Goal: Information Seeking & Learning: Learn about a topic

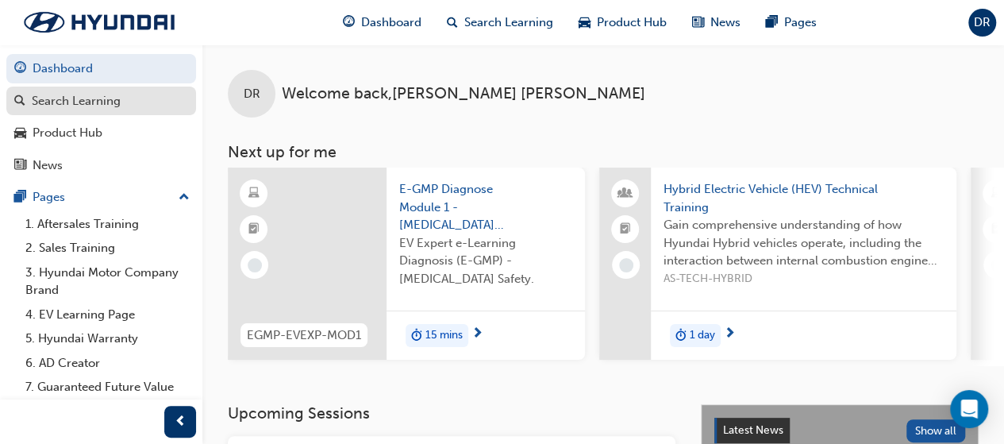
click at [108, 98] on div "Search Learning" at bounding box center [76, 101] width 89 height 18
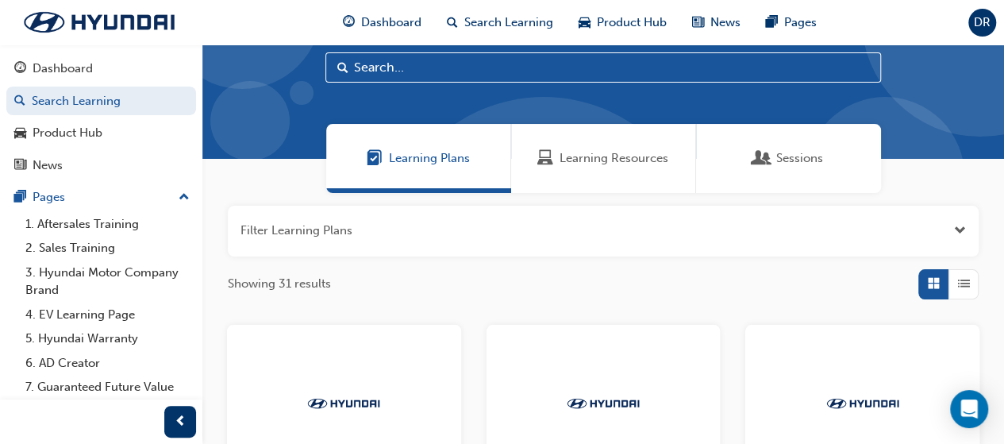
scroll to position [6, 0]
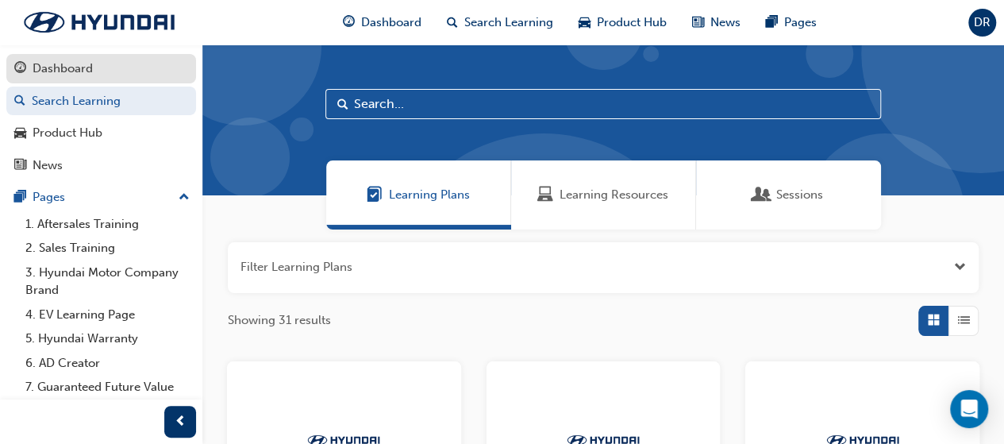
click at [56, 77] on div "Dashboard" at bounding box center [63, 69] width 60 height 18
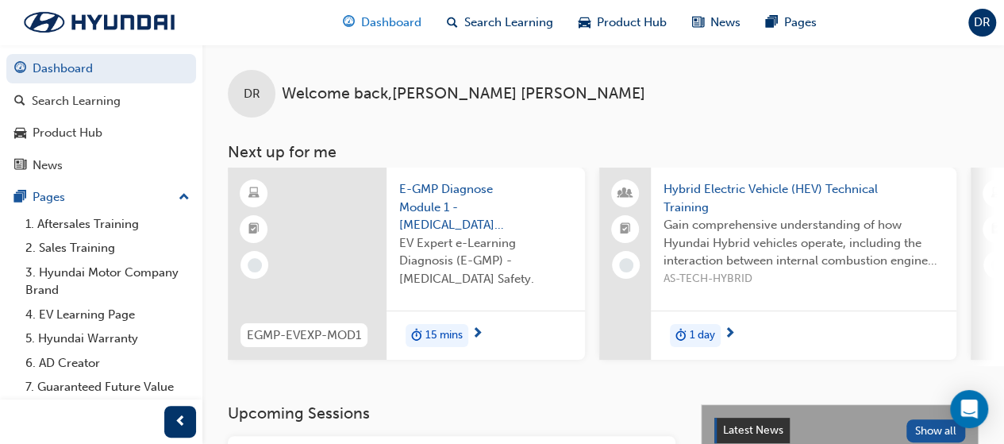
click at [361, 19] on span "Dashboard" at bounding box center [391, 22] width 60 height 18
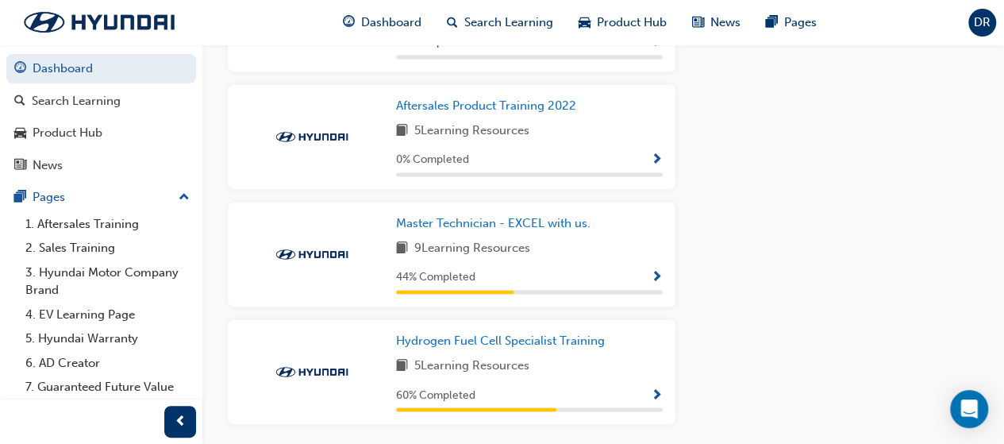
scroll to position [1180, 0]
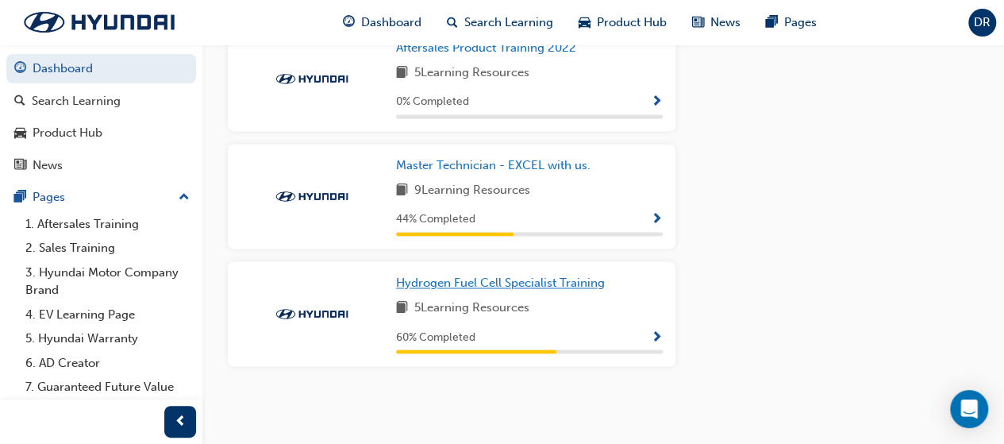
click at [482, 286] on span "Hydrogen Fuel Cell Specialist Training" at bounding box center [500, 282] width 209 height 14
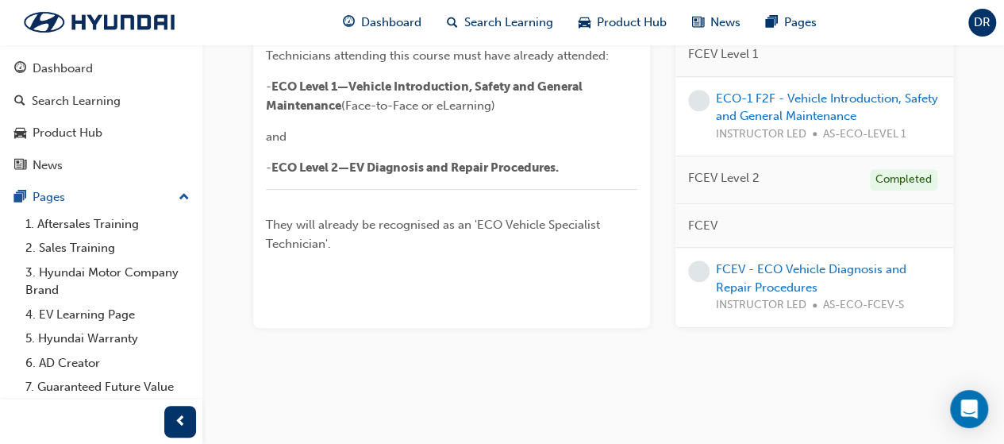
scroll to position [517, 0]
click at [775, 294] on link "FCEV - ECO Vehicle Diagnosis and Repair Procedures" at bounding box center [811, 278] width 190 height 33
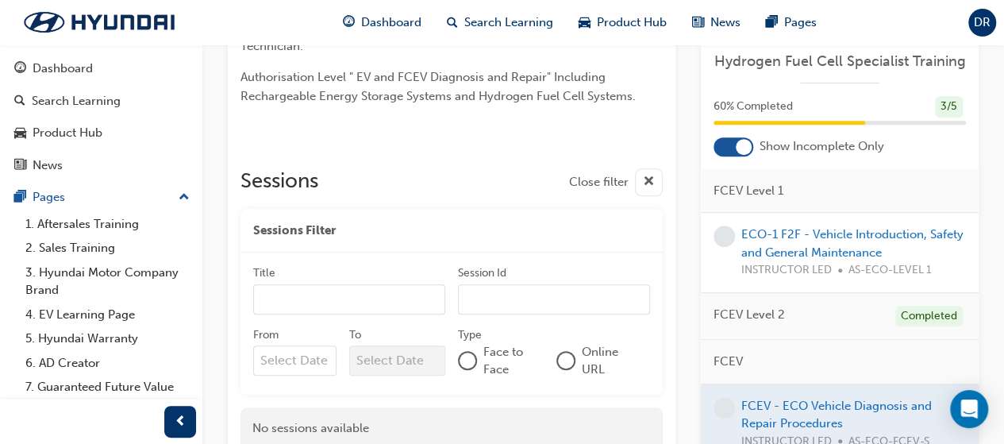
scroll to position [308, 0]
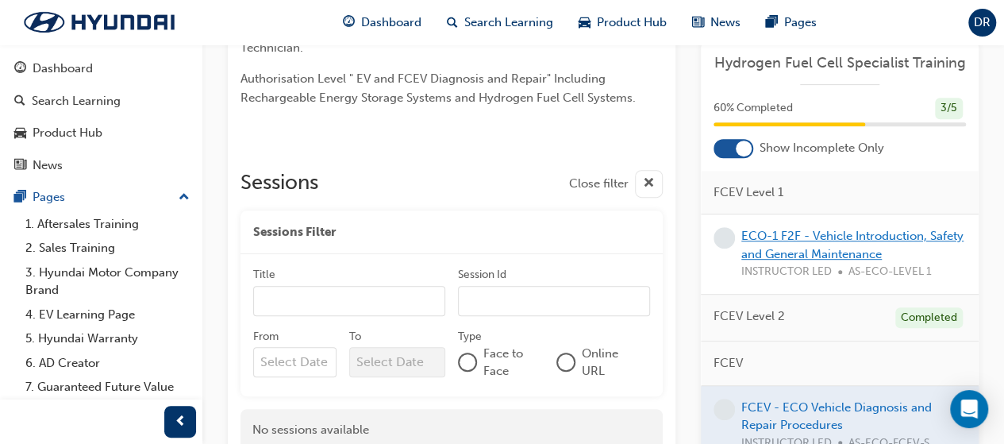
click at [816, 236] on link "ECO-1 F2F - Vehicle Introduction, Safety and General Maintenance" at bounding box center [852, 245] width 222 height 33
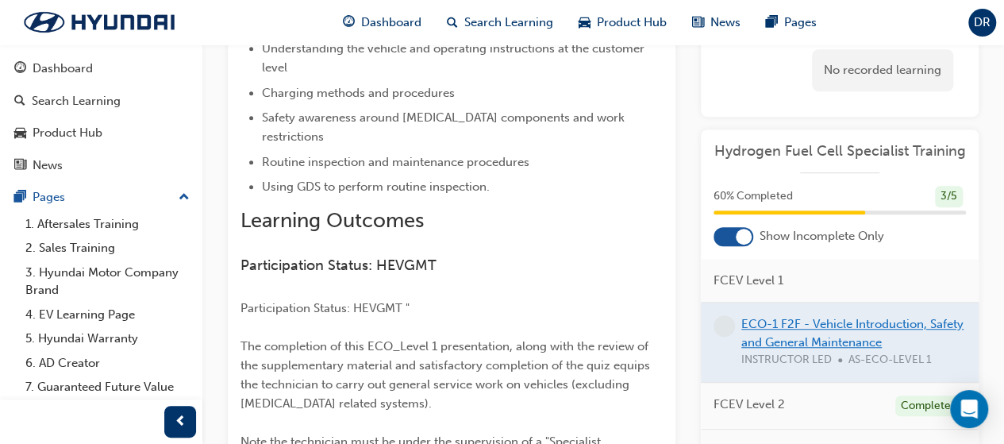
scroll to position [463, 0]
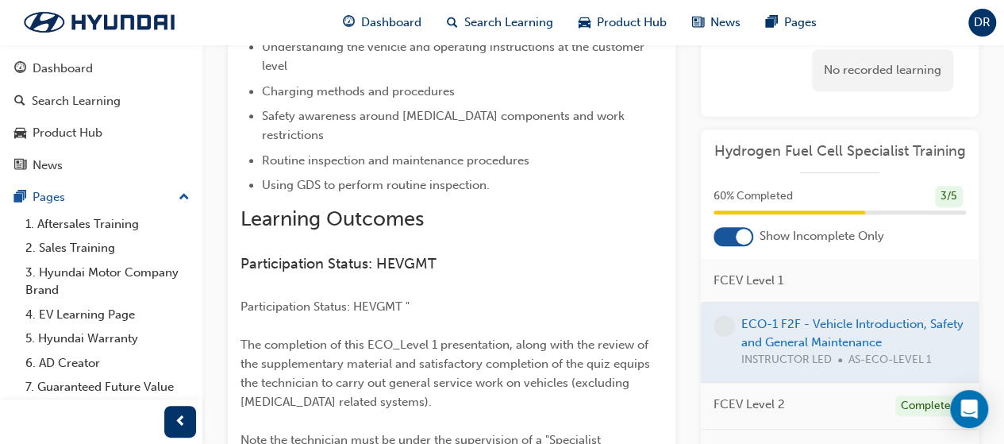
click at [735, 245] on div at bounding box center [733, 236] width 40 height 19
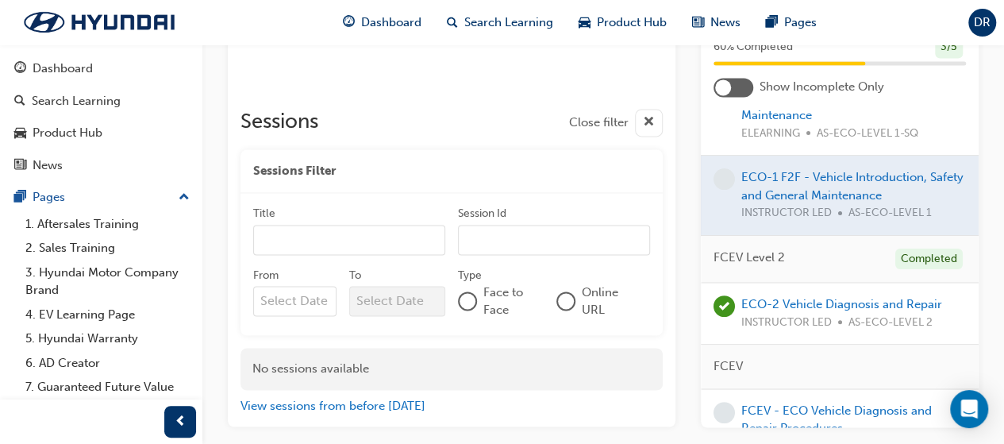
scroll to position [194, 0]
click at [613, 31] on div "Product Hub" at bounding box center [622, 22] width 113 height 33
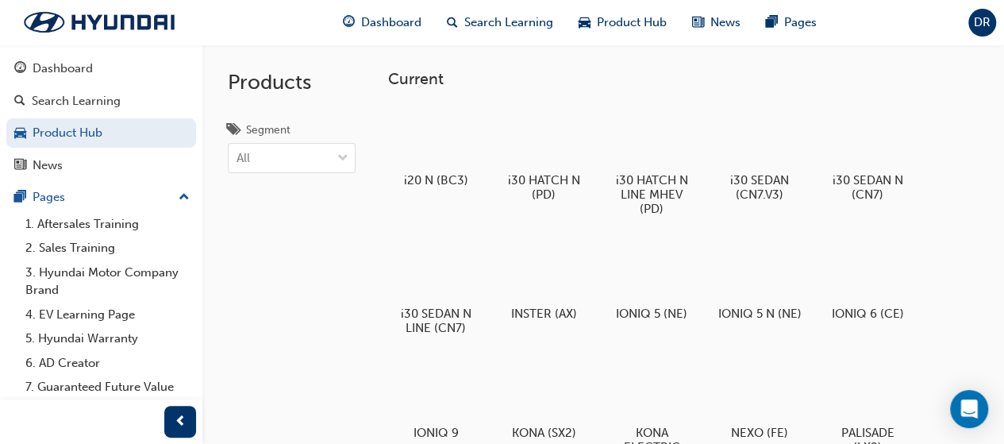
click at [522, 16] on span "Search Learning" at bounding box center [508, 22] width 89 height 18
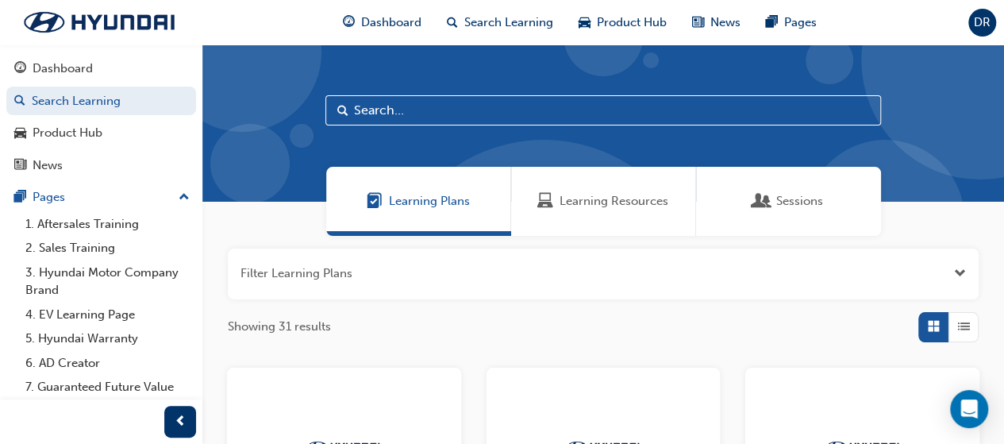
click at [587, 204] on span "Learning Resources" at bounding box center [613, 201] width 109 height 18
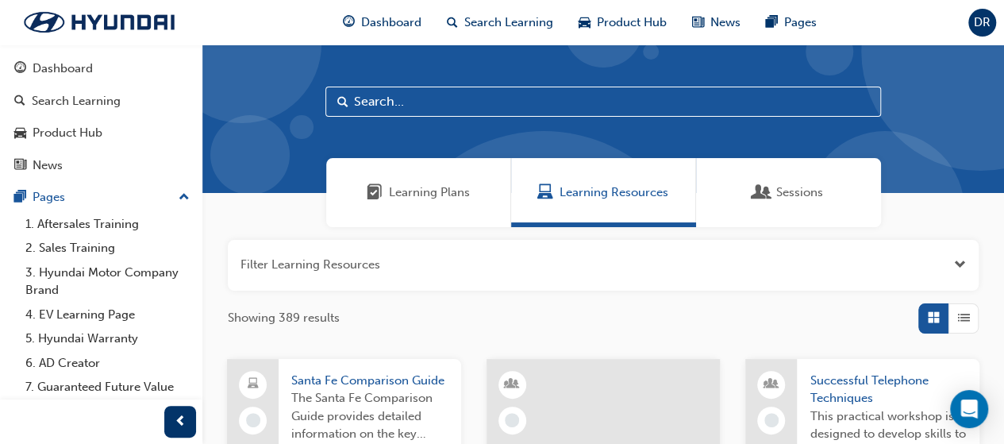
scroll to position [2, 0]
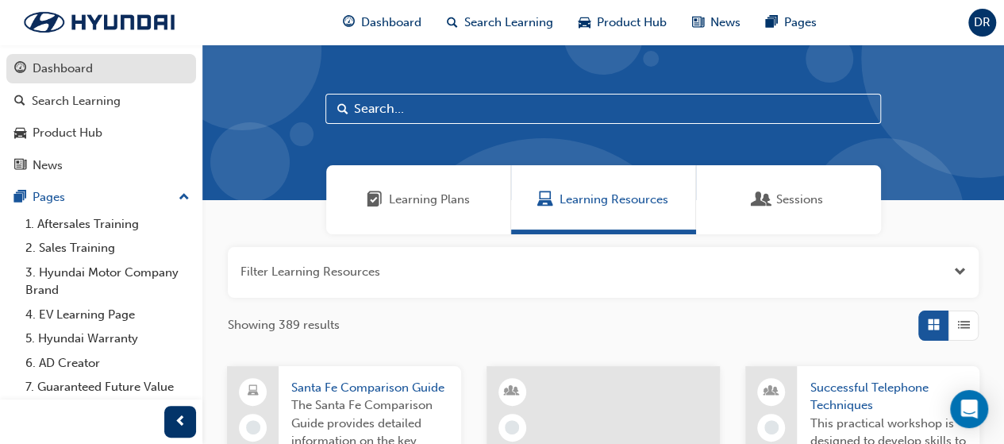
click at [71, 63] on div "Dashboard" at bounding box center [63, 69] width 60 height 18
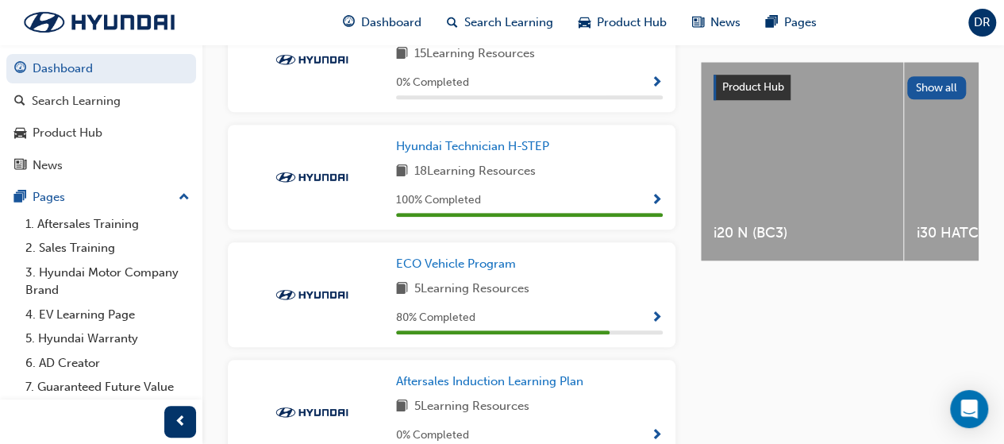
scroll to position [606, 0]
click at [456, 154] on span "Hyundai Technician H-STEP" at bounding box center [472, 147] width 153 height 14
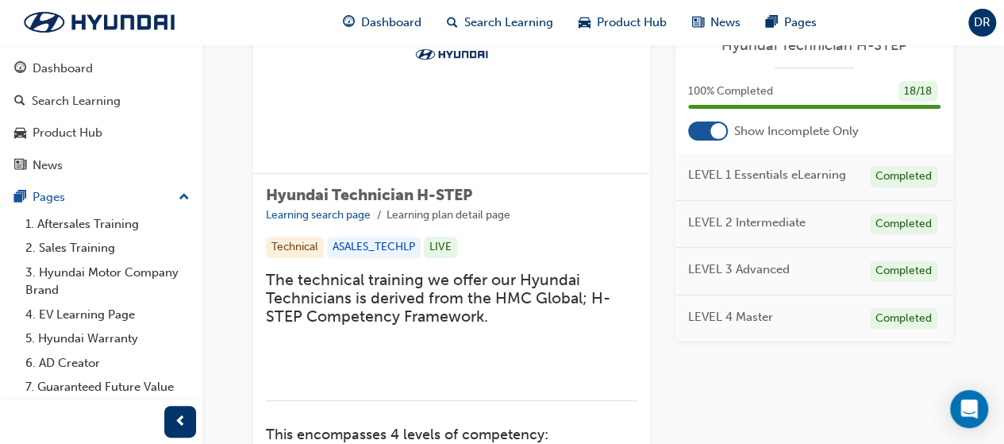
scroll to position [148, 0]
click at [711, 140] on div "Hyundai Technician H-STEP 100 % Completed 18 / 18 Show Incomplete Only LEVEL 1 …" at bounding box center [814, 183] width 278 height 318
click at [713, 136] on div at bounding box center [718, 131] width 16 height 16
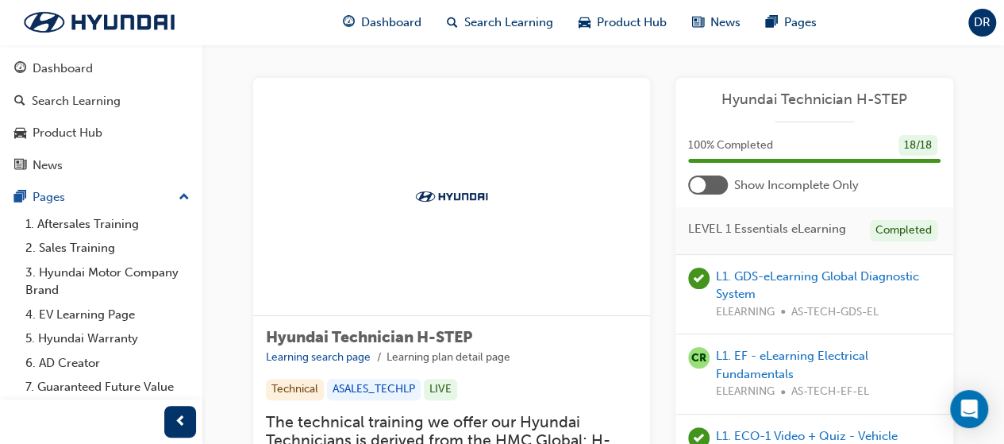
scroll to position [0, 0]
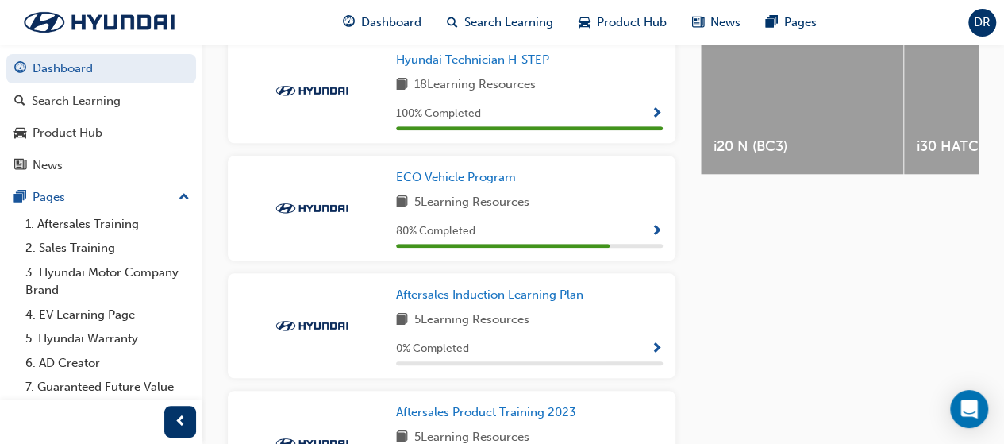
scroll to position [695, 0]
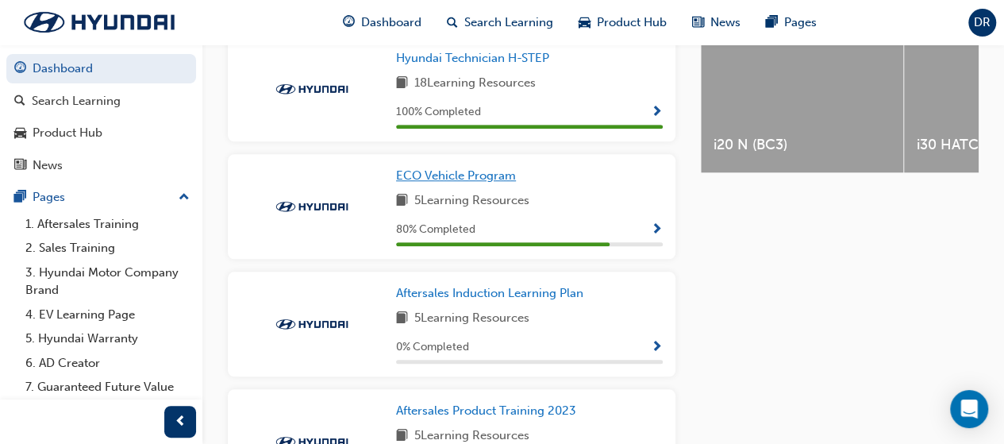
click at [504, 180] on span "ECO Vehicle Program" at bounding box center [456, 175] width 120 height 14
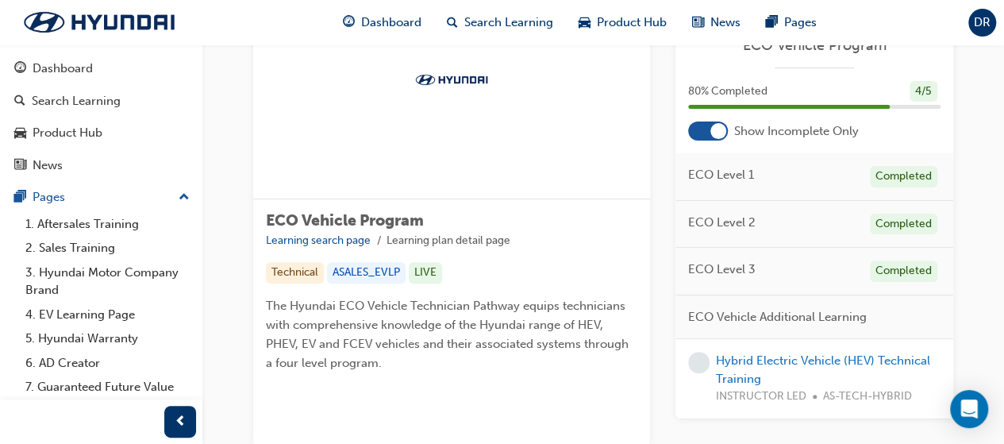
scroll to position [122, 0]
click at [706, 119] on div "80 % Completed 4 / 5" at bounding box center [814, 101] width 278 height 41
click at [717, 132] on div at bounding box center [718, 131] width 16 height 16
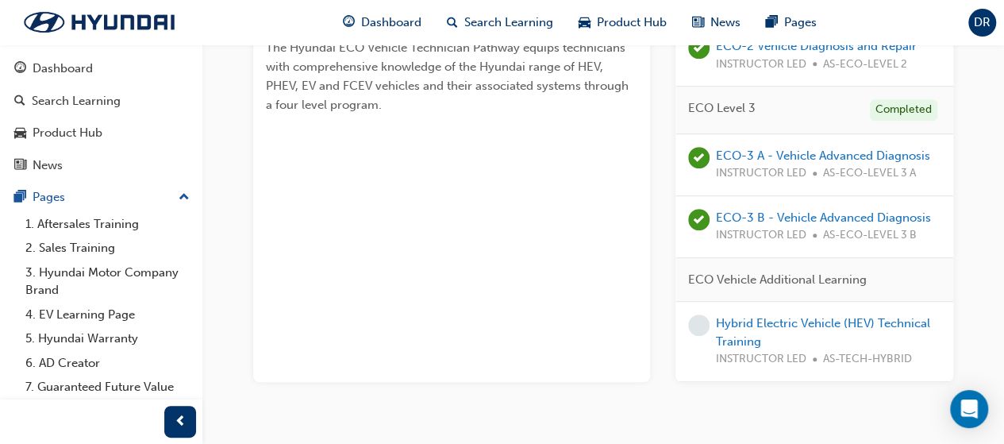
scroll to position [392, 0]
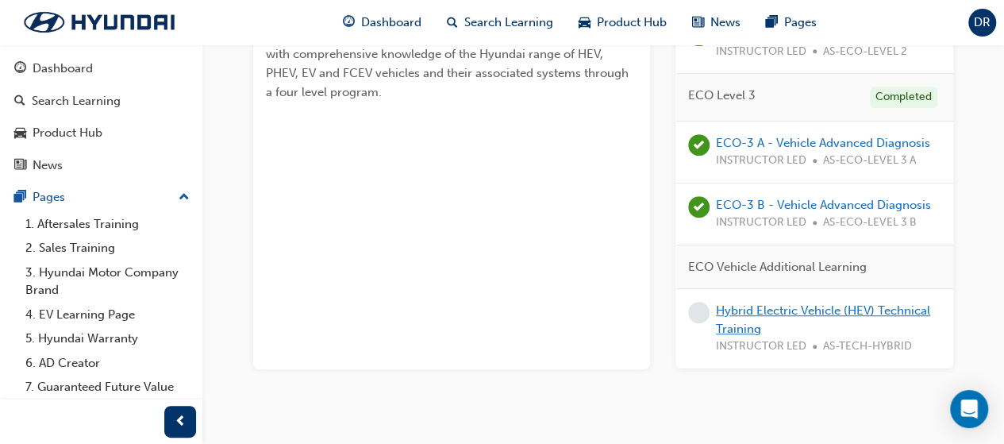
click at [784, 303] on link "Hybrid Electric Vehicle (HEV) Technical Training" at bounding box center [823, 319] width 214 height 33
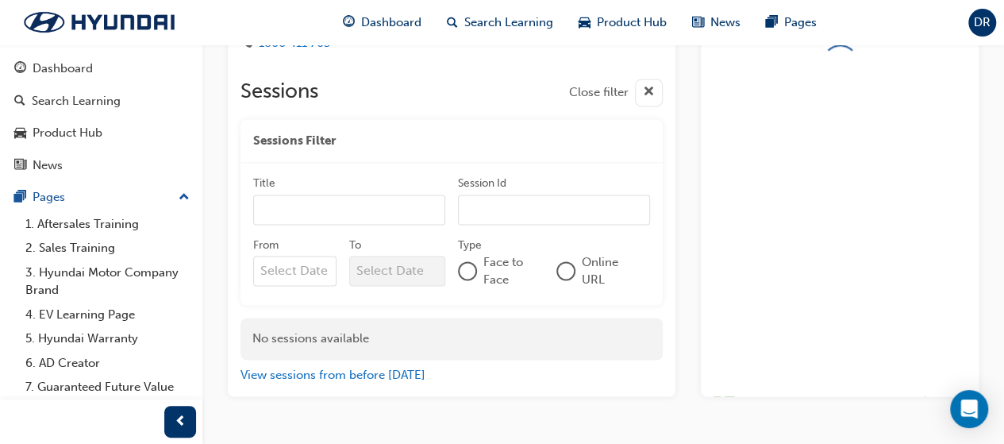
scroll to position [1113, 0]
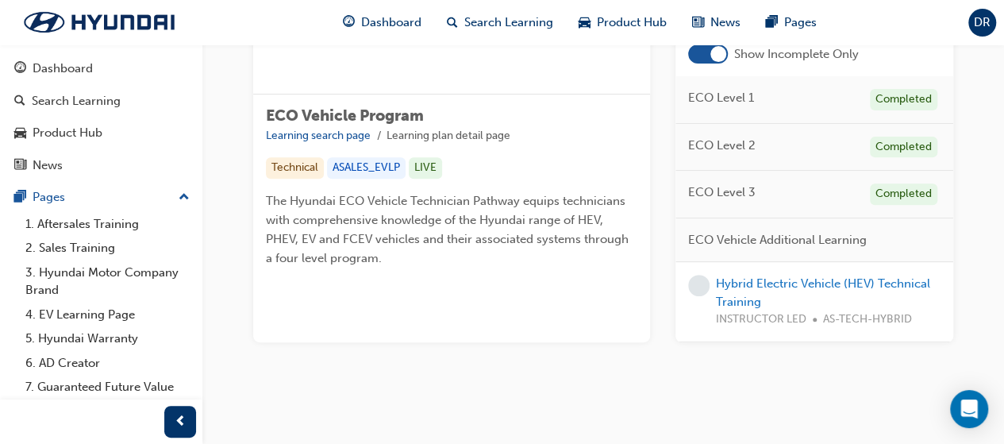
scroll to position [227, 0]
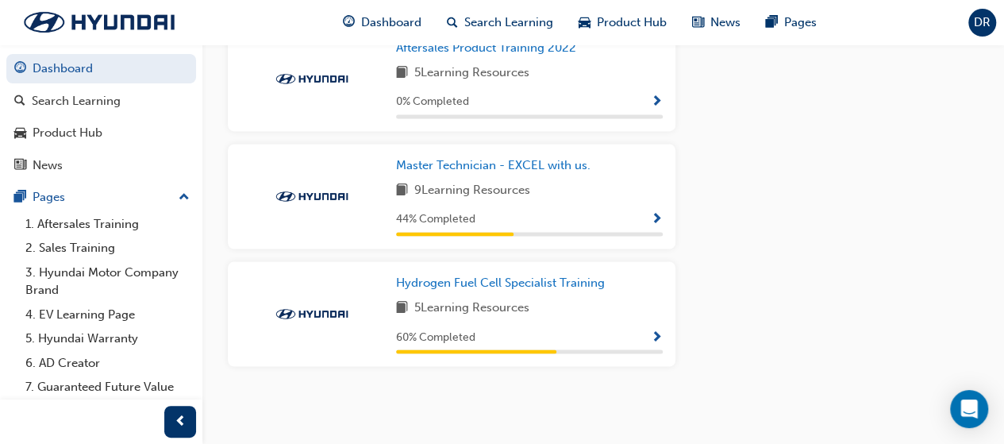
scroll to position [1178, 0]
click at [541, 272] on div "Hydrogen Fuel Cell Specialist Training 5 Learning Resources 60 % Completed" at bounding box center [452, 313] width 448 height 105
click at [540, 277] on link "Hydrogen Fuel Cell Specialist Training" at bounding box center [503, 283] width 215 height 18
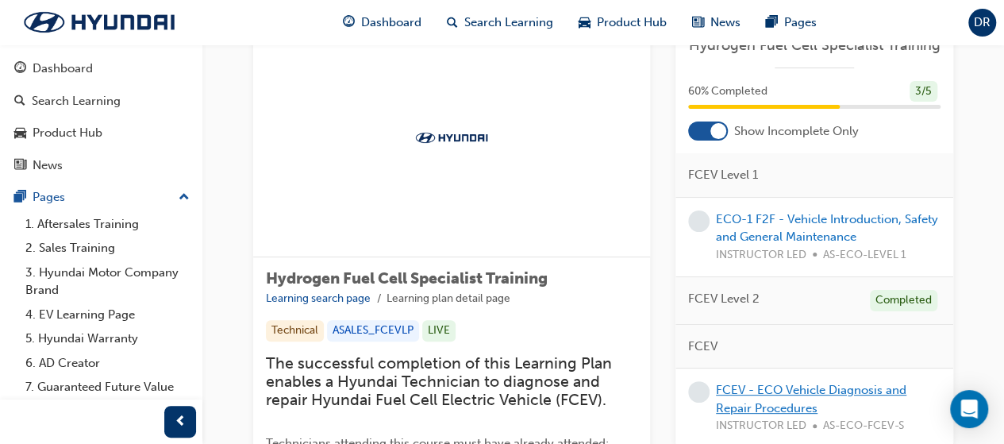
scroll to position [64, 0]
click at [758, 290] on span "FCEV Level 2" at bounding box center [723, 299] width 71 height 18
click at [712, 126] on div at bounding box center [718, 131] width 16 height 16
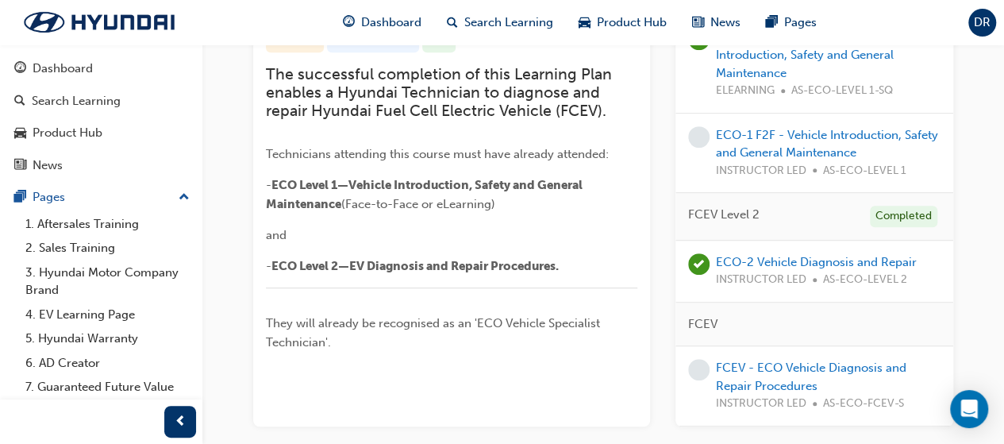
scroll to position [353, 0]
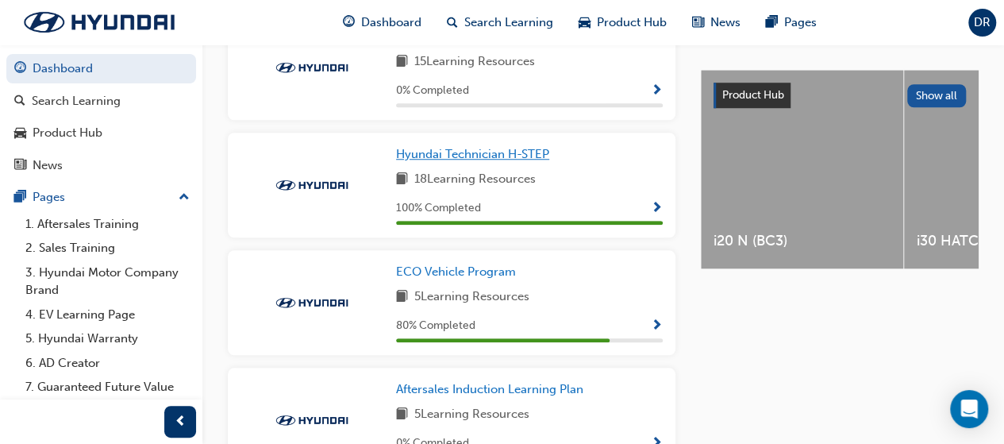
scroll to position [600, 0]
click at [487, 274] on span "ECO Vehicle Program" at bounding box center [456, 270] width 120 height 14
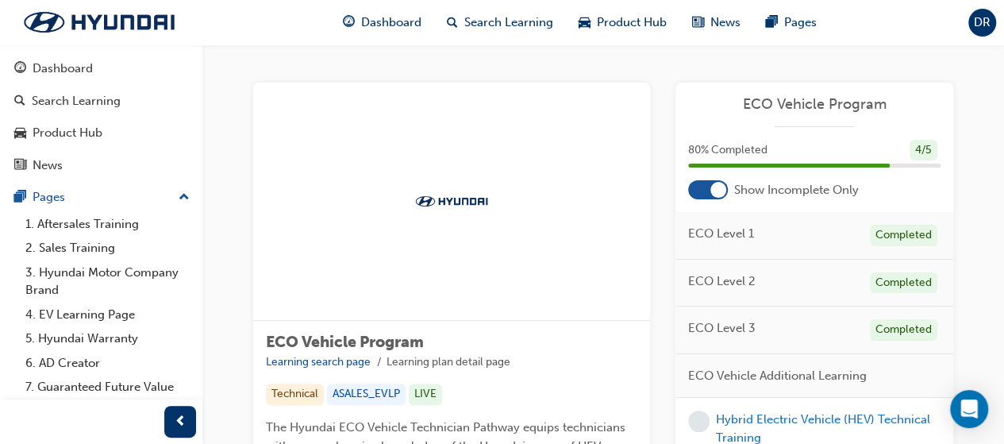
click at [710, 179] on div "80 % Completed 4 / 5" at bounding box center [814, 160] width 278 height 41
click at [710, 183] on div at bounding box center [708, 189] width 40 height 19
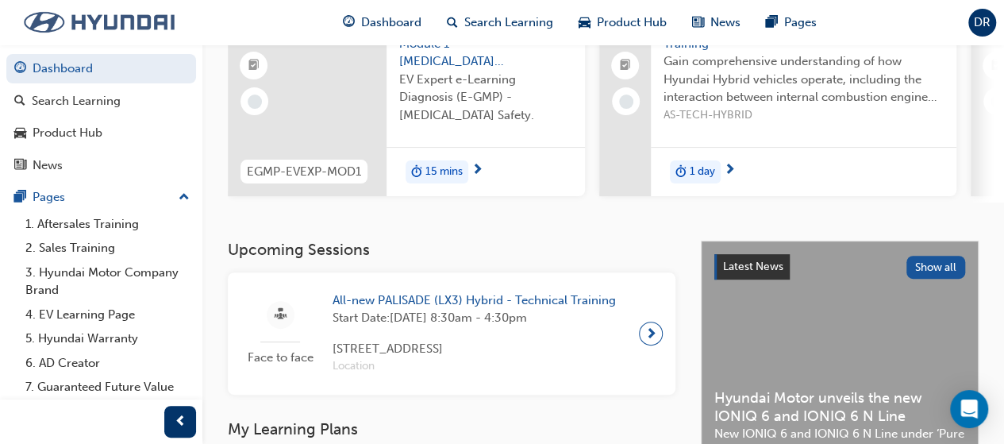
scroll to position [503, 0]
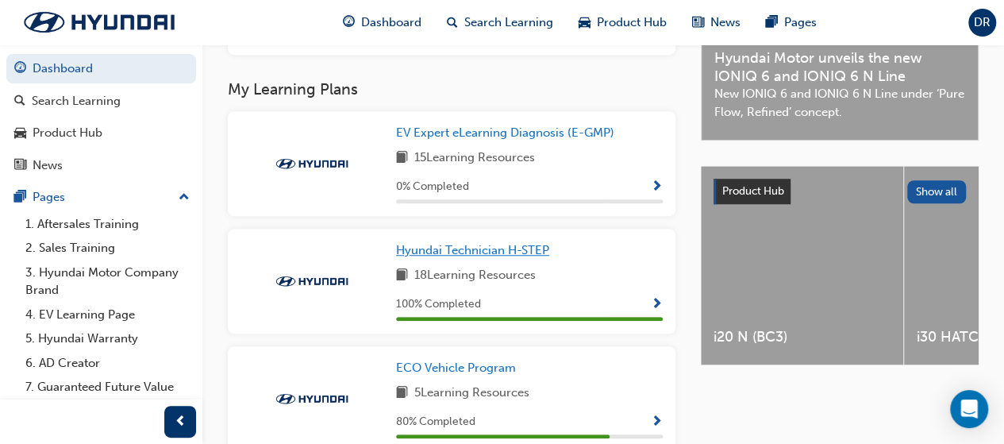
click at [533, 257] on span "Hyundai Technician H-STEP" at bounding box center [472, 250] width 153 height 14
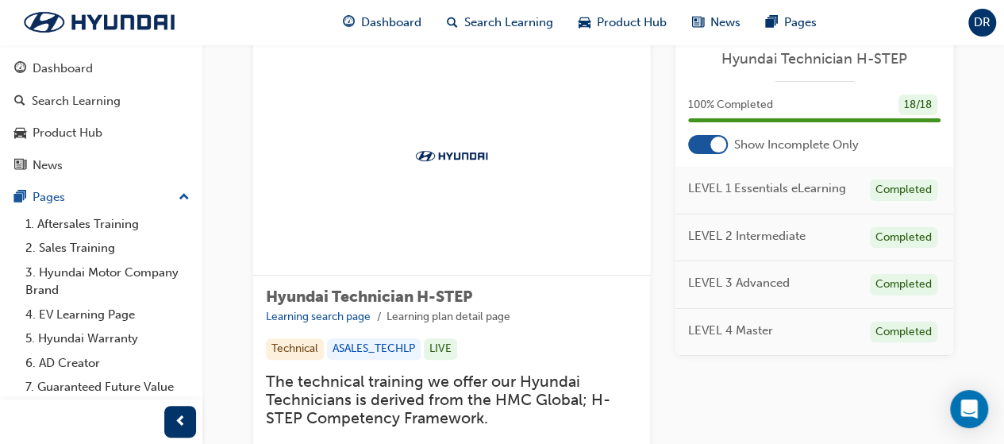
scroll to position [46, 0]
click at [706, 150] on div at bounding box center [708, 143] width 40 height 19
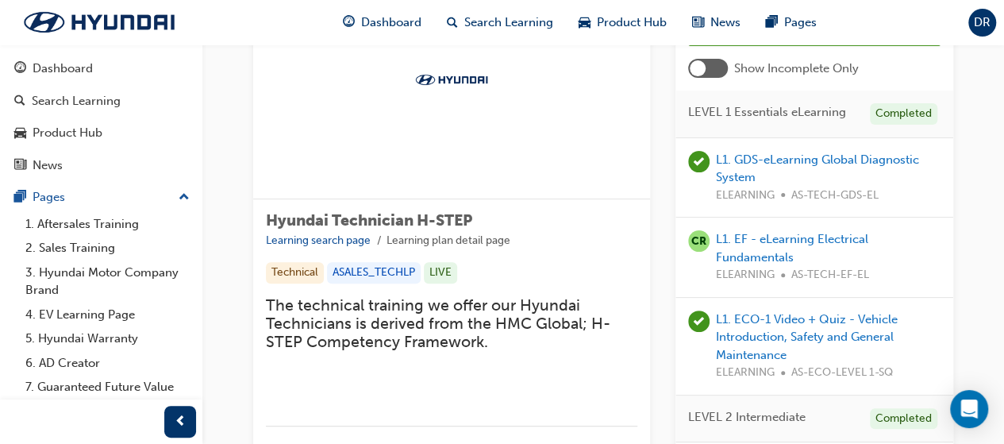
scroll to position [122, 0]
click at [817, 240] on link "L1. EF - eLearning Electrical Fundamentals" at bounding box center [792, 247] width 152 height 33
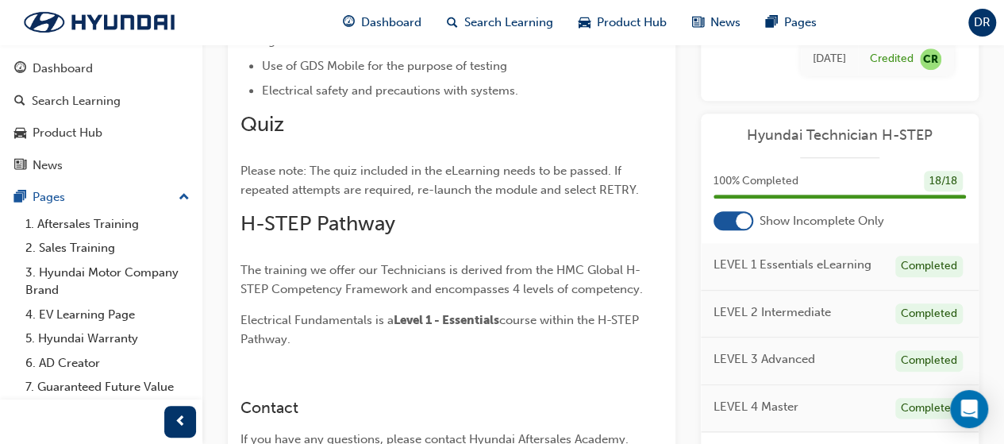
scroll to position [728, 0]
click at [735, 221] on div at bounding box center [733, 219] width 40 height 19
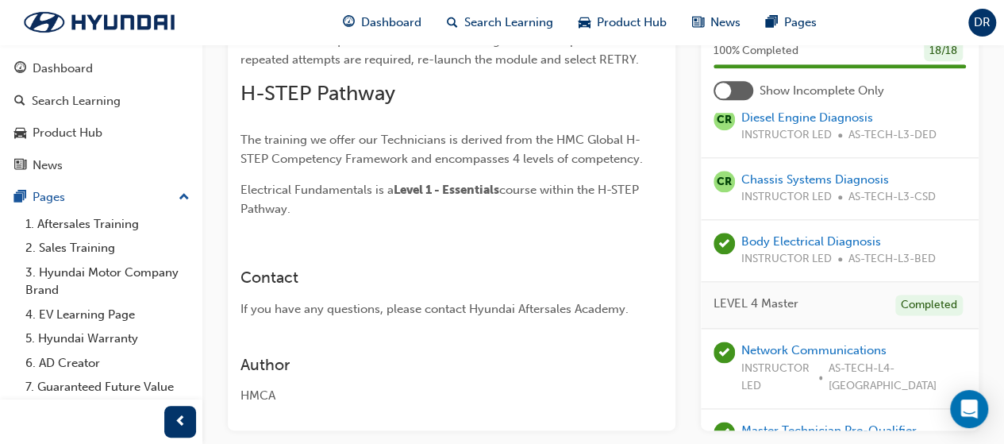
scroll to position [1051, 0]
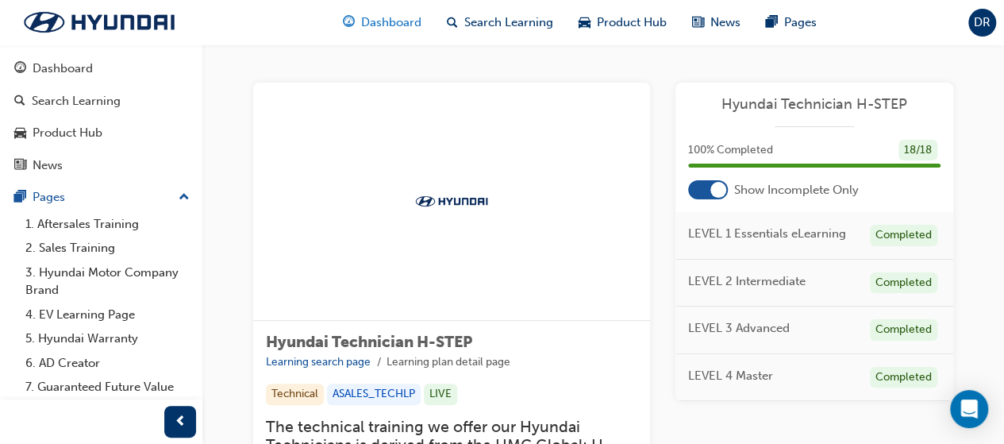
click at [378, 31] on span "Dashboard" at bounding box center [391, 22] width 60 height 18
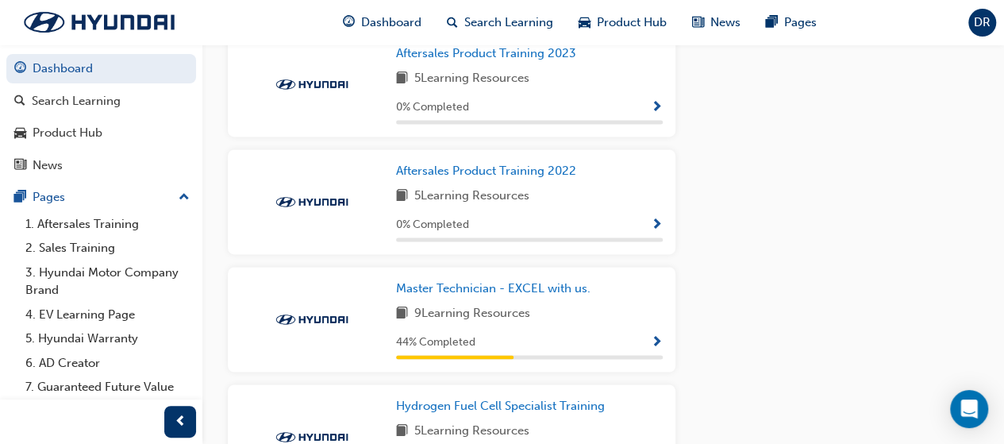
scroll to position [1053, 0]
click at [497, 288] on span "Master Technician - EXCEL with us." at bounding box center [493, 287] width 194 height 14
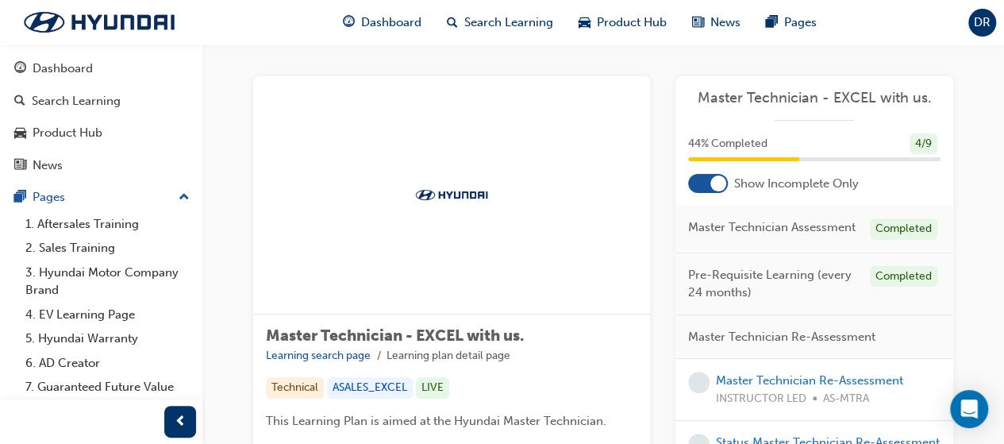
scroll to position [6, 0]
click at [715, 186] on div at bounding box center [718, 184] width 16 height 16
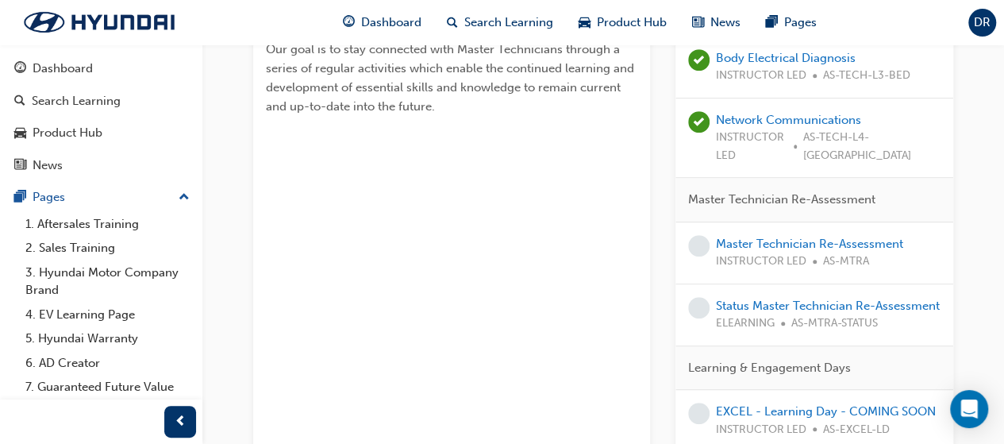
scroll to position [419, 0]
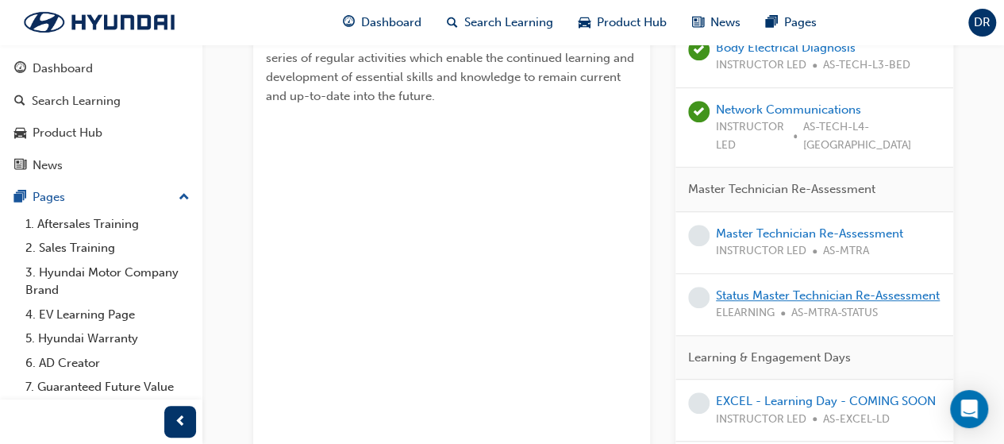
click at [768, 288] on link "Status Master Technician Re-Assessment" at bounding box center [828, 295] width 224 height 14
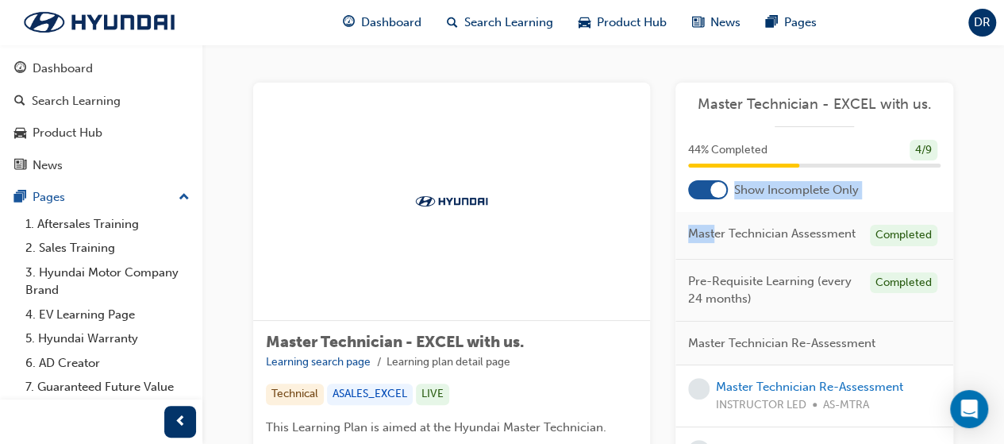
click at [713, 198] on div "Master Technician - EXCEL with us. 44 % Completed 4 / 9 Show Incomplete Only Ma…" at bounding box center [814, 410] width 278 height 654
click at [713, 194] on div at bounding box center [718, 190] width 16 height 16
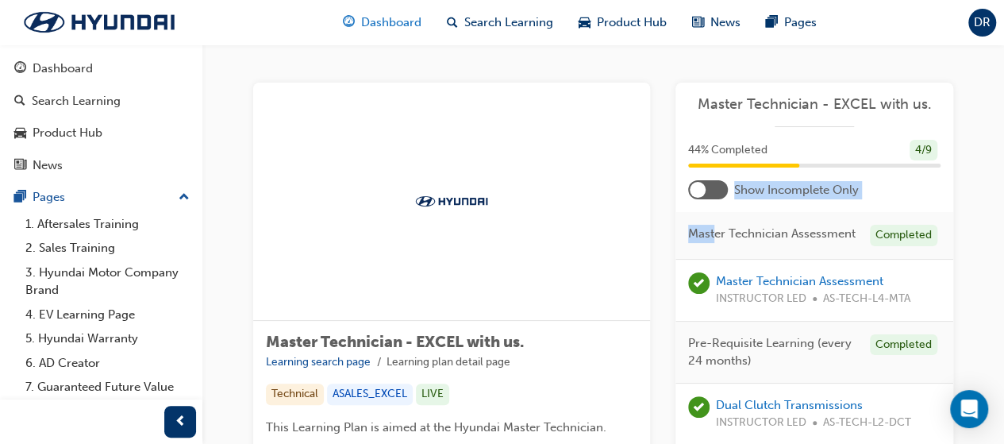
click at [397, 34] on div "Dashboard" at bounding box center [382, 22] width 104 height 33
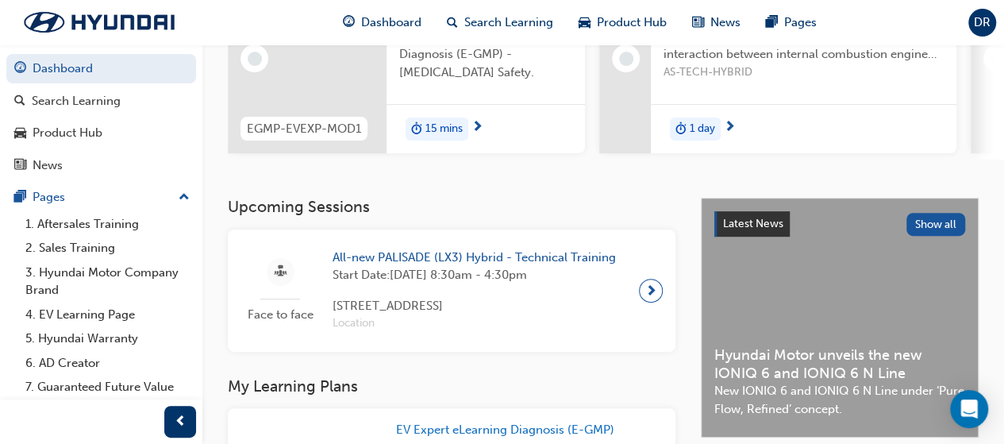
scroll to position [208, 0]
